Goal: Check status: Check status

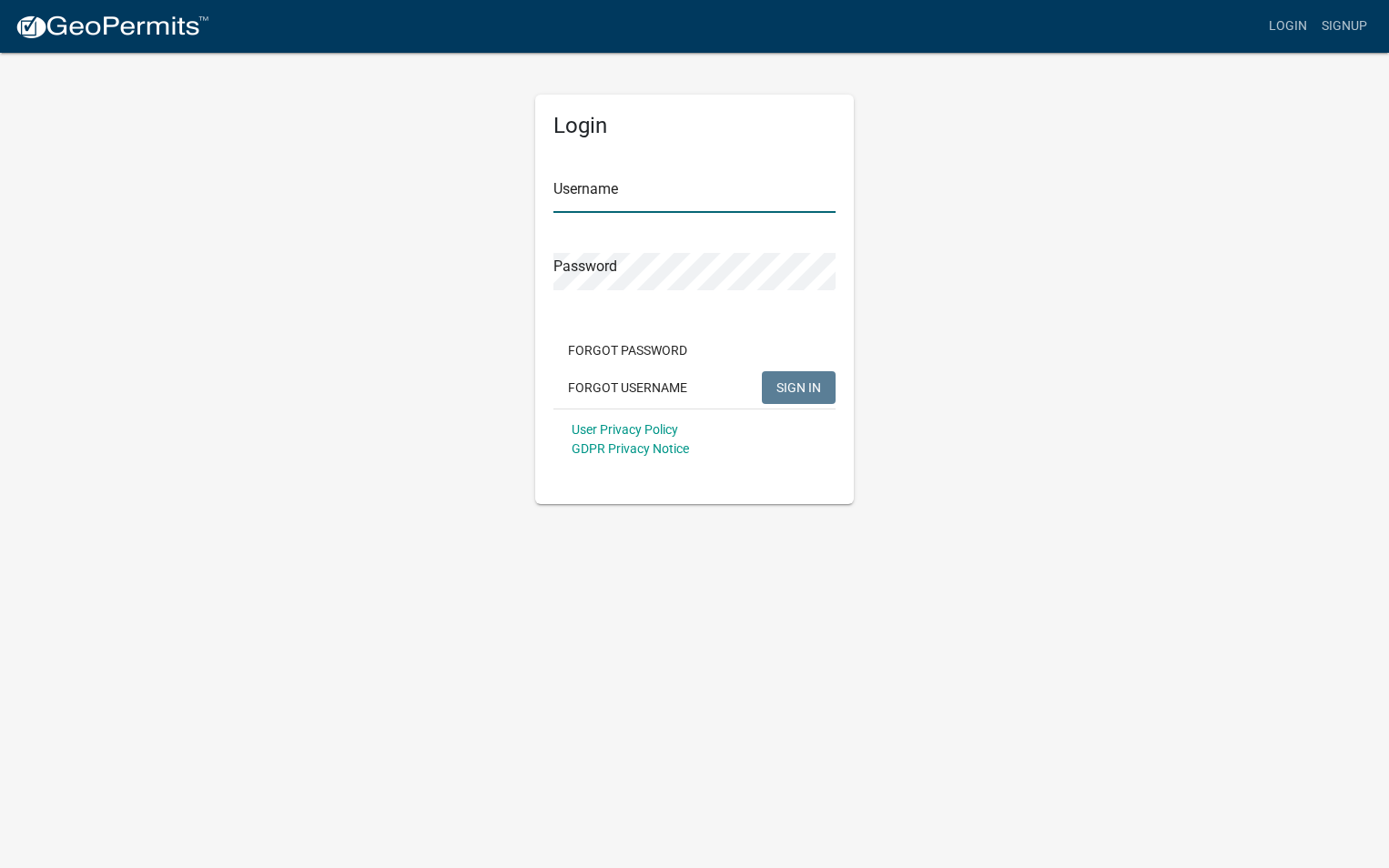
type input "[EMAIL_ADDRESS][DOMAIN_NAME]"
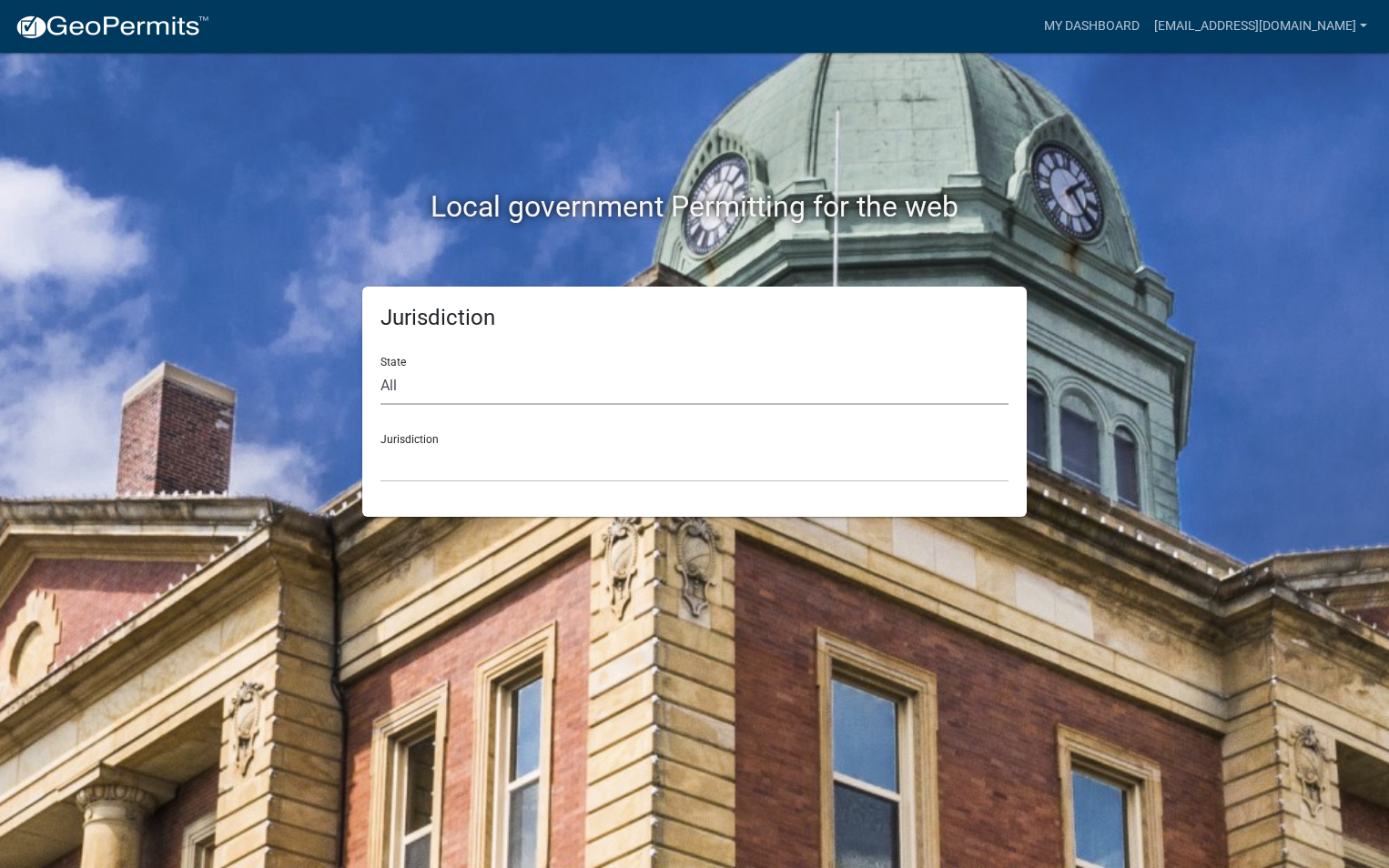
click at [410, 390] on select "All [US_STATE] [US_STATE] [US_STATE] [US_STATE] [US_STATE] [US_STATE] [US_STATE…" at bounding box center [695, 387] width 628 height 38
select select "[US_STATE]"
click at [381, 368] on select "All [US_STATE] [US_STATE] [US_STATE] [US_STATE] [US_STATE] [US_STATE] [US_STATE…" at bounding box center [695, 387] width 628 height 38
click at [409, 461] on select "[GEOGRAPHIC_DATA], [US_STATE][PERSON_NAME][GEOGRAPHIC_DATA], [US_STATE][PERSON_…" at bounding box center [695, 464] width 628 height 38
click at [218, 441] on div "Jurisdiction State All [US_STATE] [US_STATE] [US_STATE] [US_STATE] [US_STATE] […" at bounding box center [694, 402] width 1037 height 230
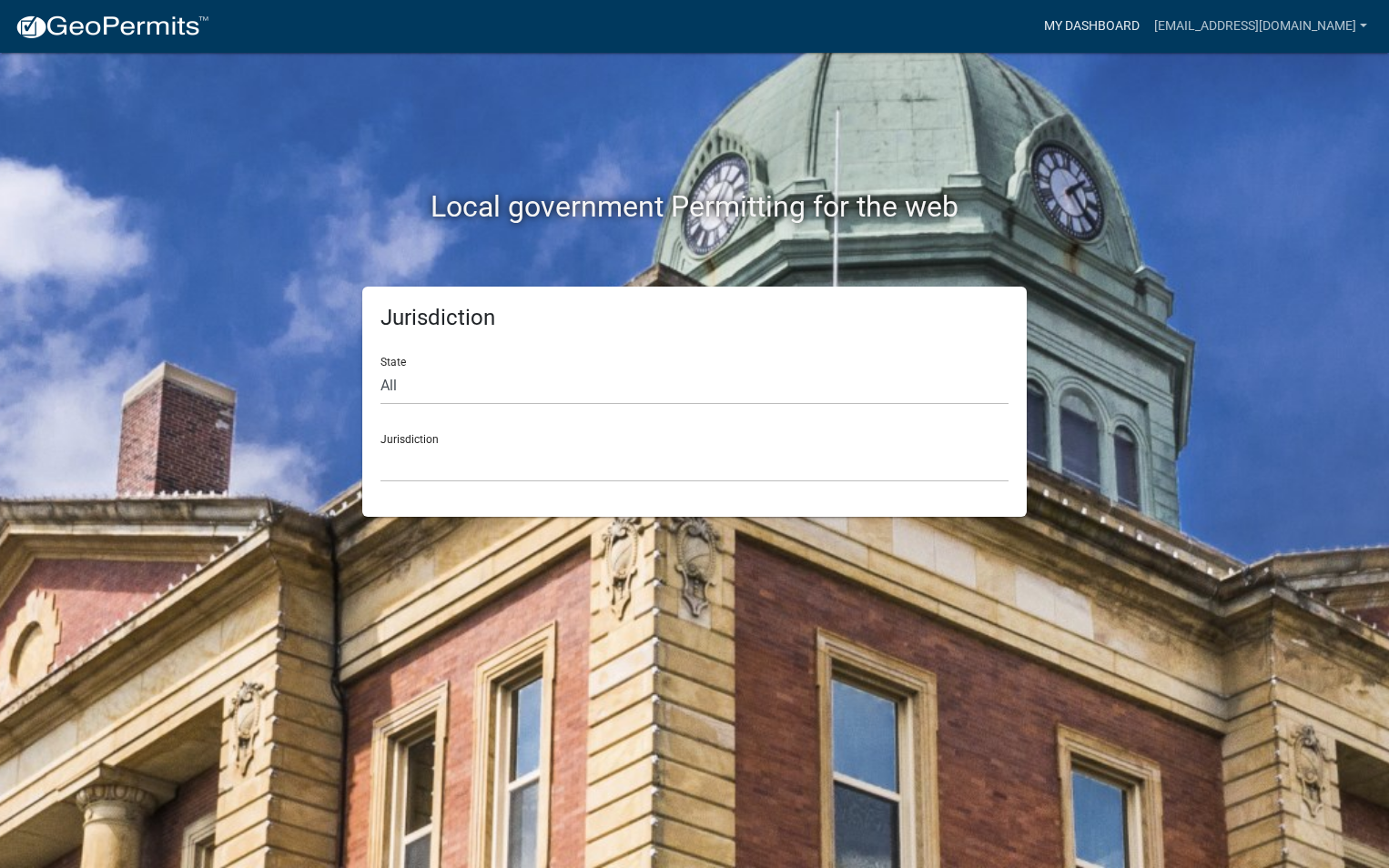
click at [1065, 29] on link "My Dashboard" at bounding box center [1091, 26] width 110 height 35
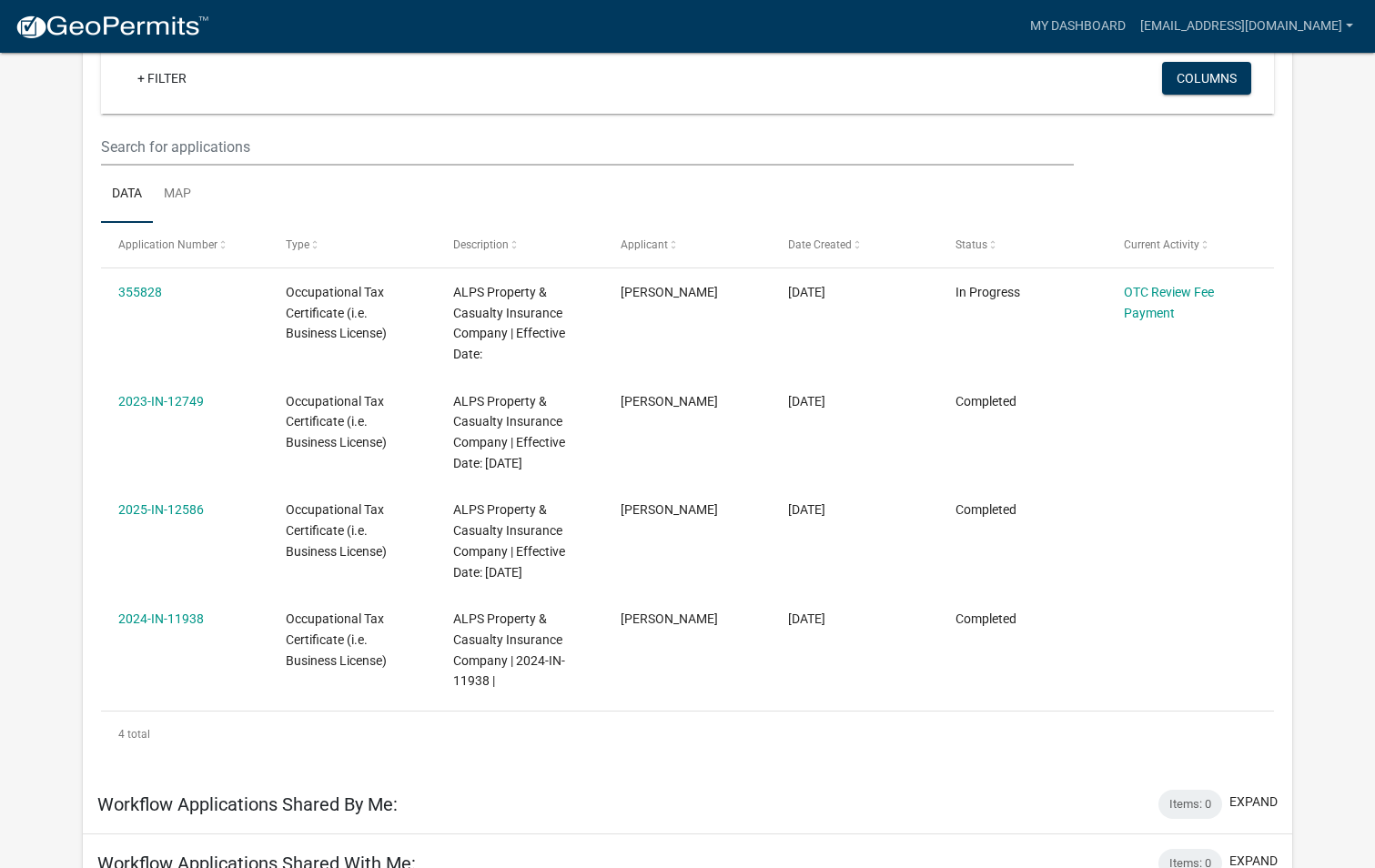
scroll to position [182, 0]
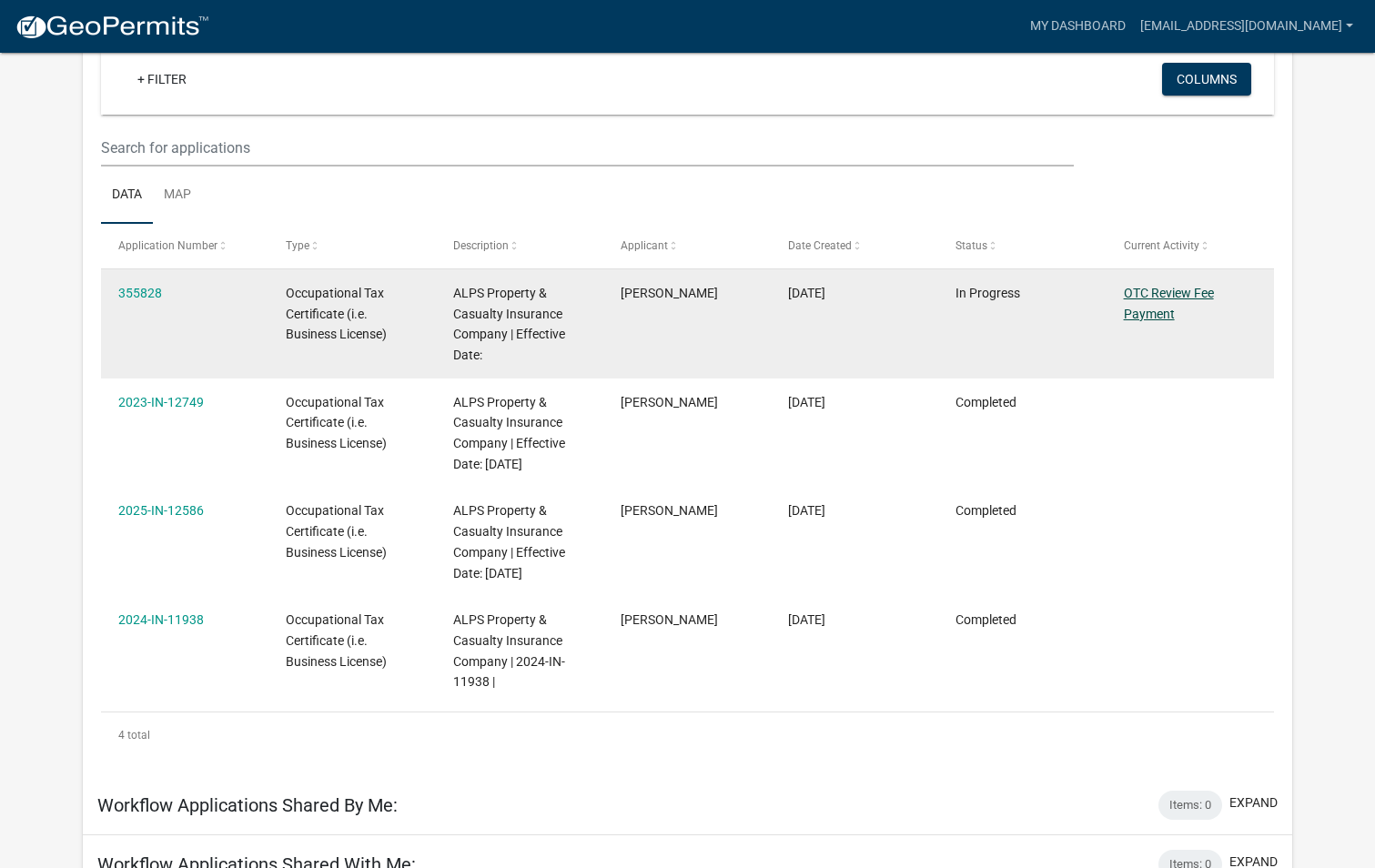
click at [1132, 295] on link "OTC Review Fee Payment" at bounding box center [1169, 304] width 90 height 36
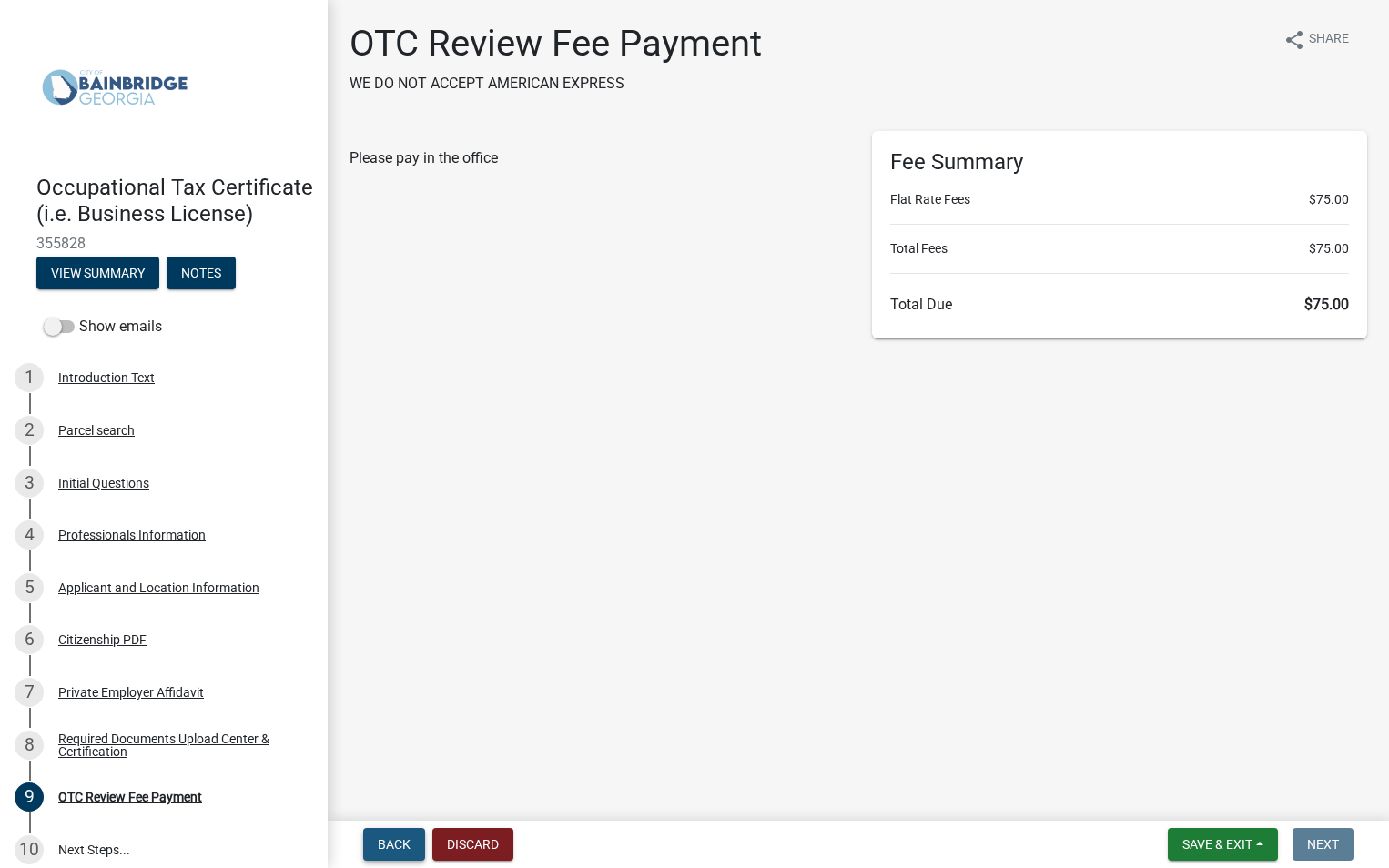
click at [377, 845] on button "Back" at bounding box center [394, 844] width 62 height 33
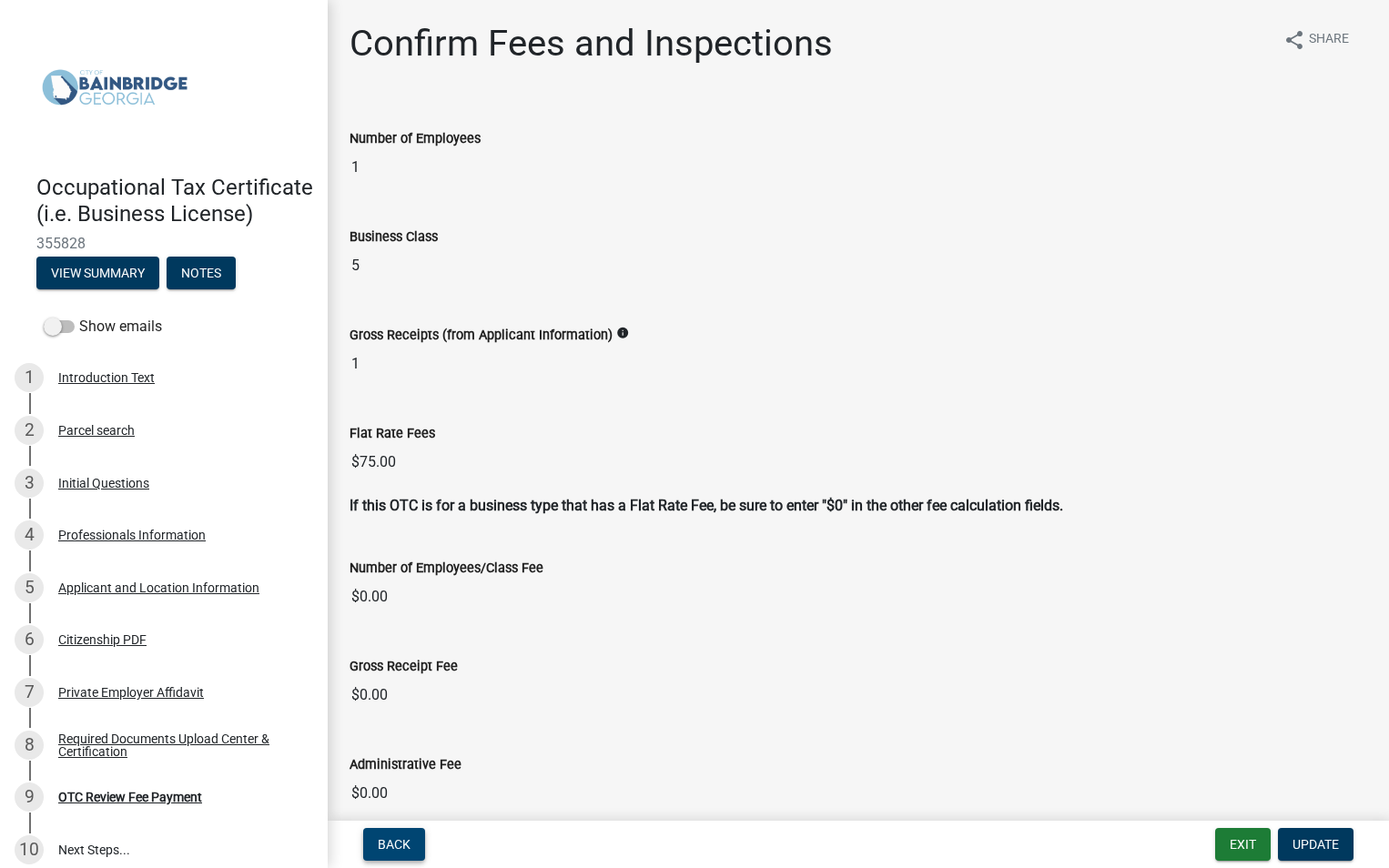
click at [388, 846] on span "Back" at bounding box center [394, 844] width 33 height 14
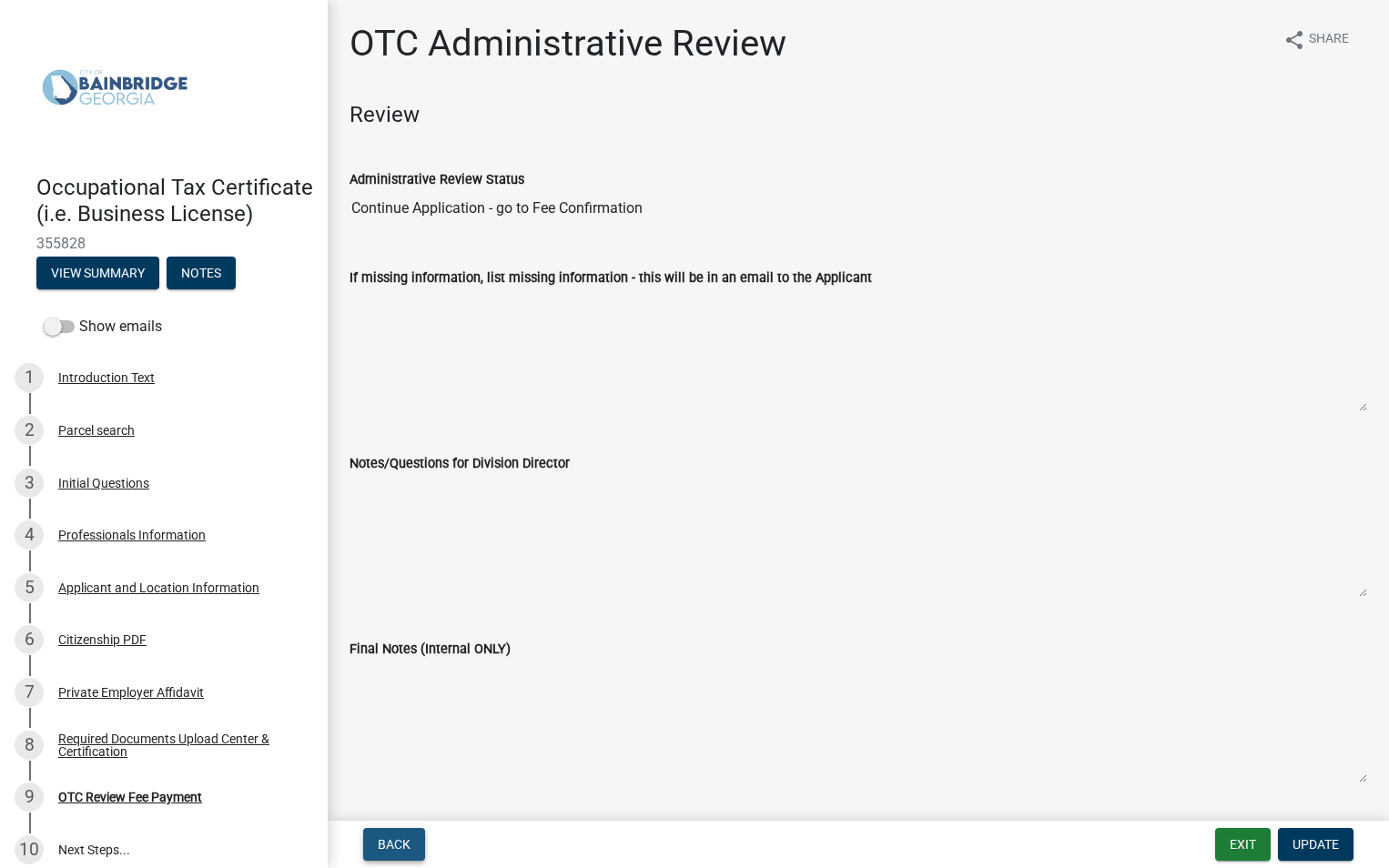
click at [388, 846] on span "Back" at bounding box center [394, 844] width 33 height 14
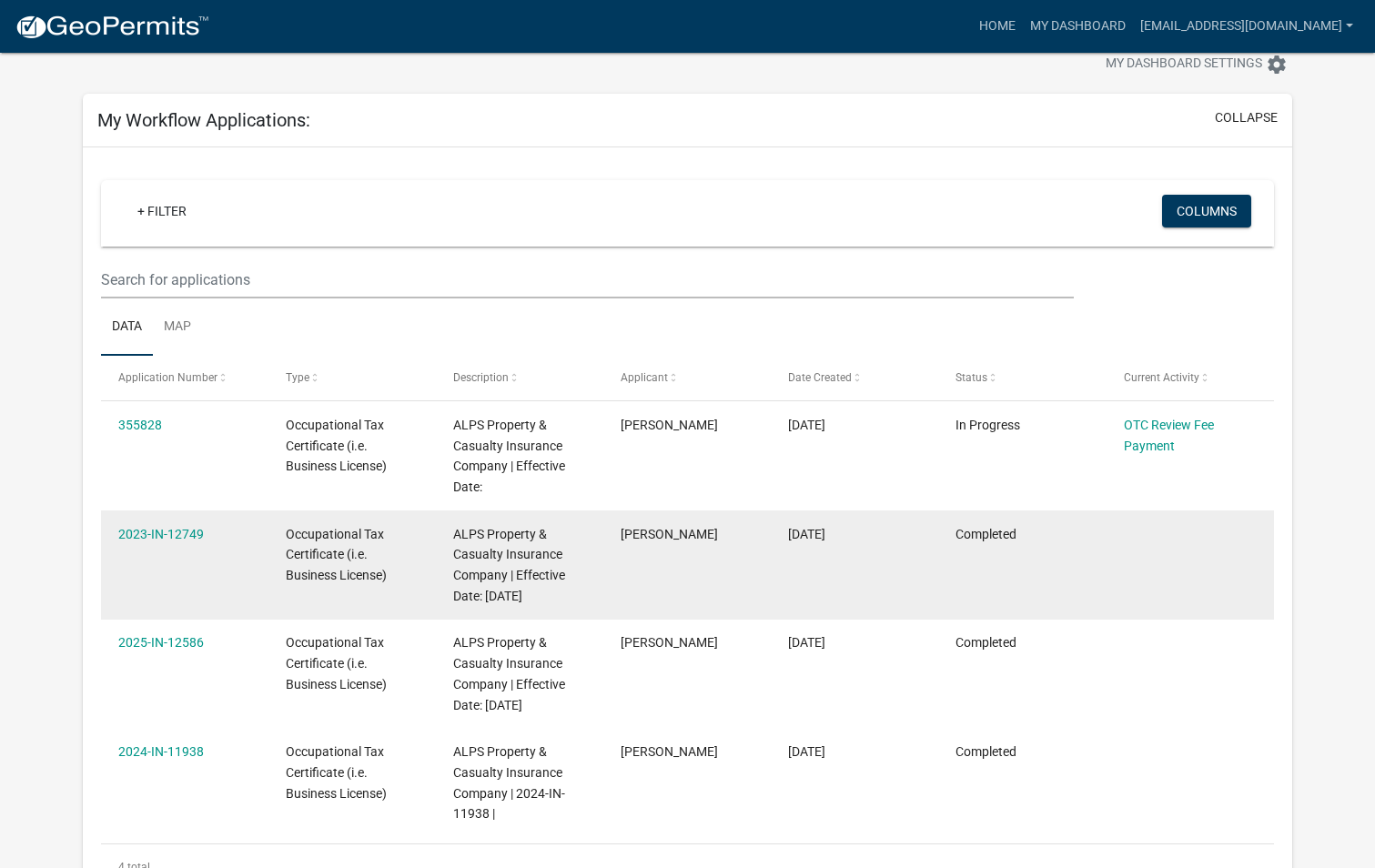
scroll to position [91, 0]
